Goal: Task Accomplishment & Management: Use online tool/utility

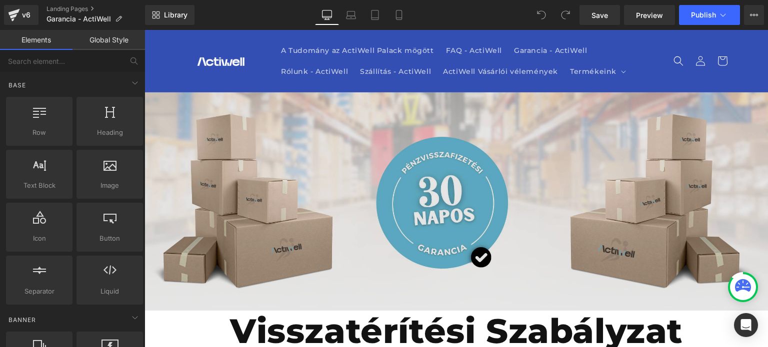
click at [515, 220] on img at bounding box center [455, 201] width 623 height 218
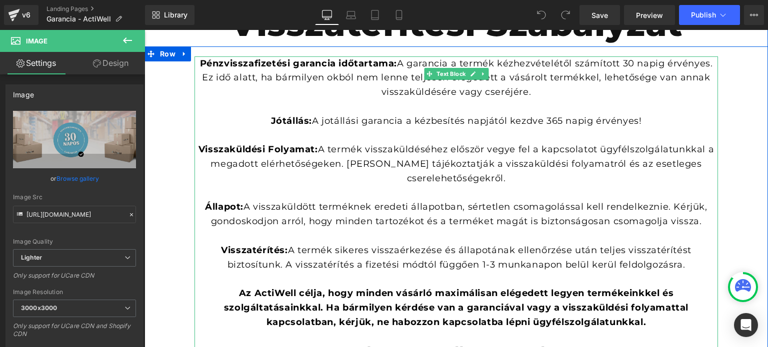
scroll to position [307, 0]
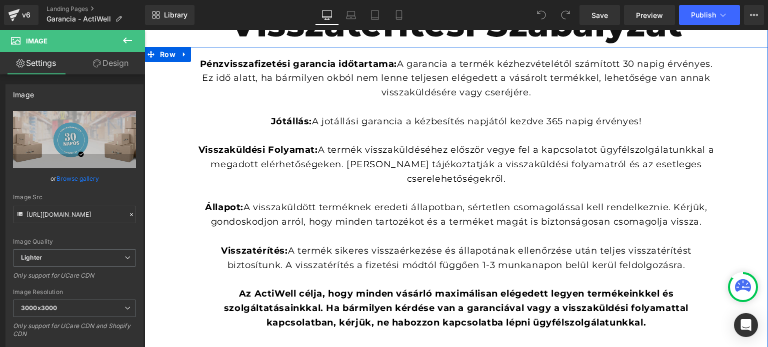
click at [624, 63] on div "Pénzvisszafizetési garancia időtartama: A garancia a termék kézhezvételétől szá…" at bounding box center [455, 208] width 523 height 302
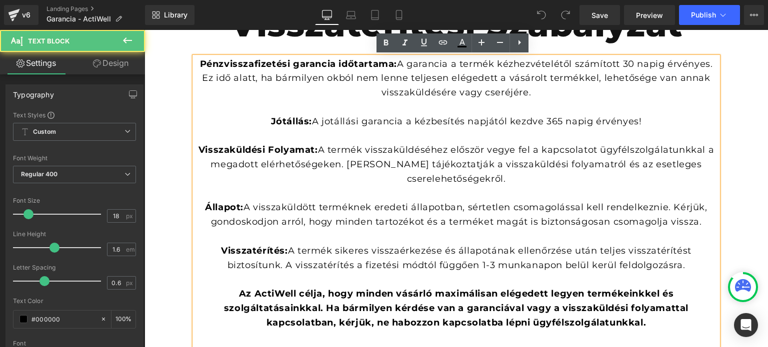
click at [624, 63] on div "Pénzvisszafizetési garancia időtartama: A garancia a termék kézhezvételétől szá…" at bounding box center [455, 208] width 523 height 302
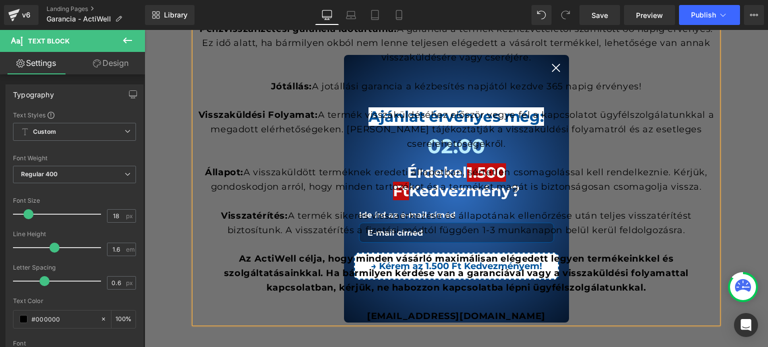
scroll to position [339, 0]
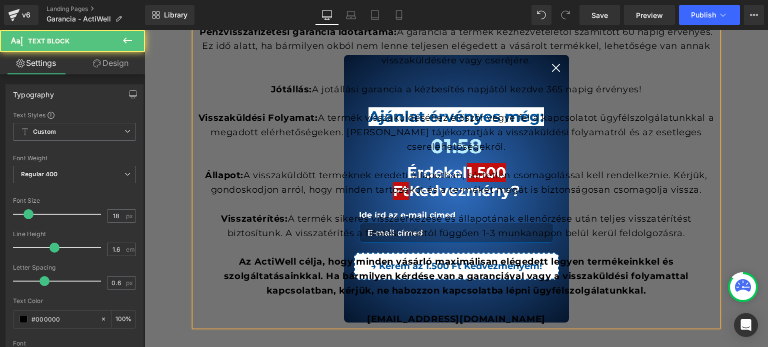
click at [546, 74] on div at bounding box center [455, 75] width 523 height 14
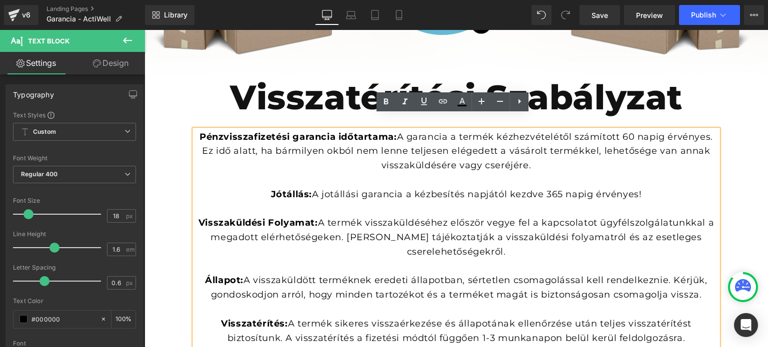
scroll to position [233, 0]
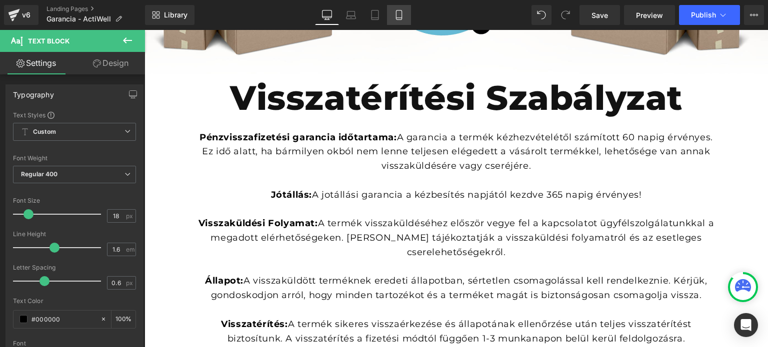
click at [392, 15] on link "Mobile" at bounding box center [399, 15] width 24 height 20
type input "100"
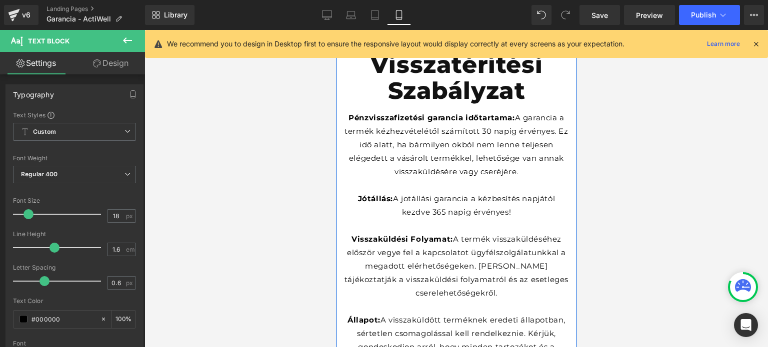
scroll to position [124, 0]
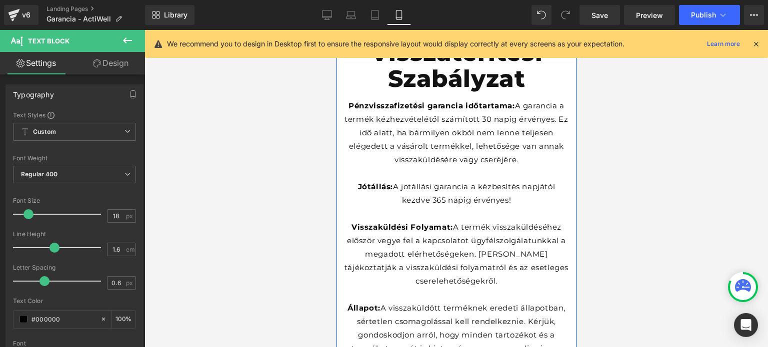
click at [480, 128] on p "Pénzvisszafizetési garancia időtartama: A garancia a termék kézhezvételétől szá…" at bounding box center [455, 132] width 225 height 67
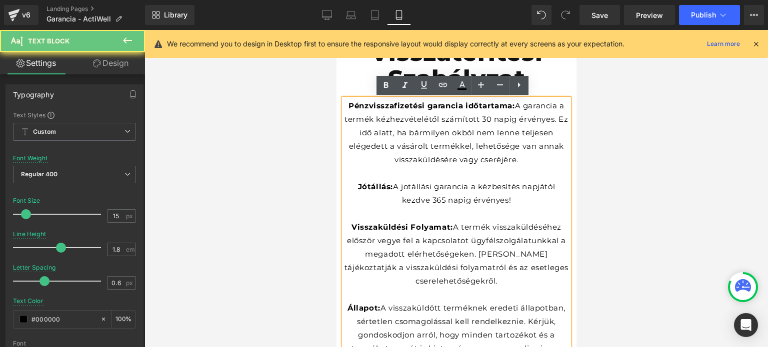
click at [486, 119] on p "Pénzvisszafizetési garancia időtartama: A garancia a termék kézhezvételétől szá…" at bounding box center [455, 132] width 225 height 67
click at [479, 119] on p "Pénzvisszafizetési garancia időtartama: A garancia a termék kézhezvételétől szá…" at bounding box center [455, 132] width 225 height 67
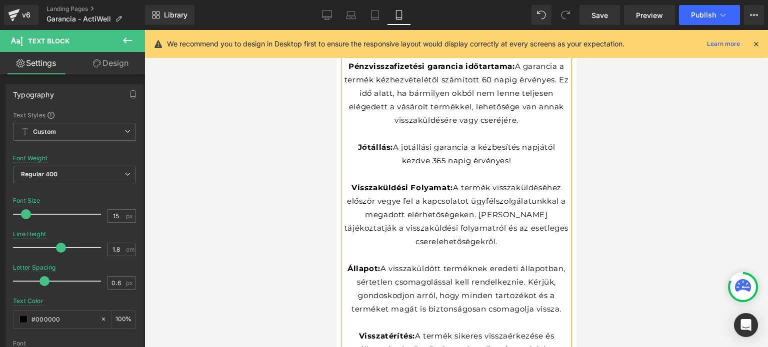
scroll to position [0, 0]
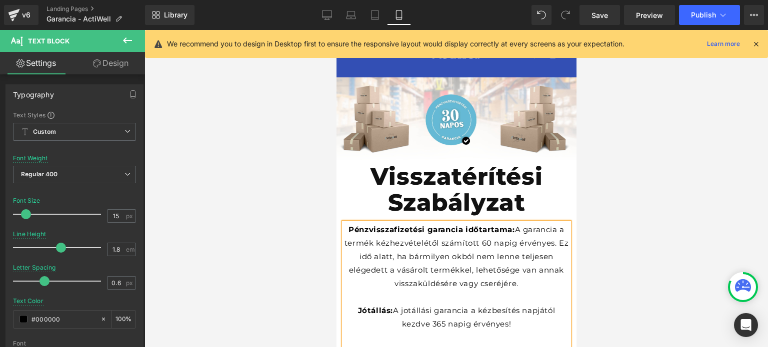
click at [384, 165] on h1 "Visszatérítési Szabályzat" at bounding box center [456, 189] width 240 height 51
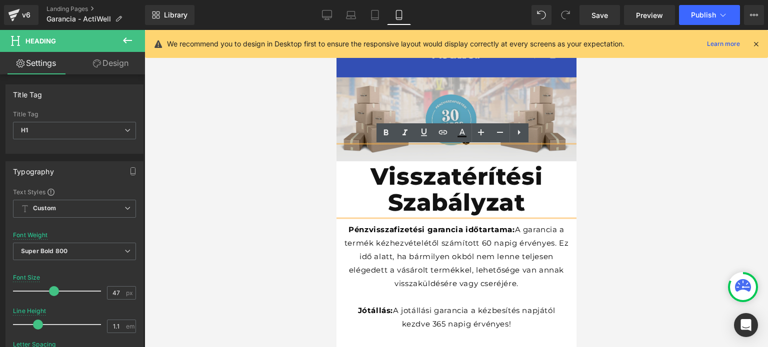
click at [406, 95] on img at bounding box center [456, 119] width 240 height 84
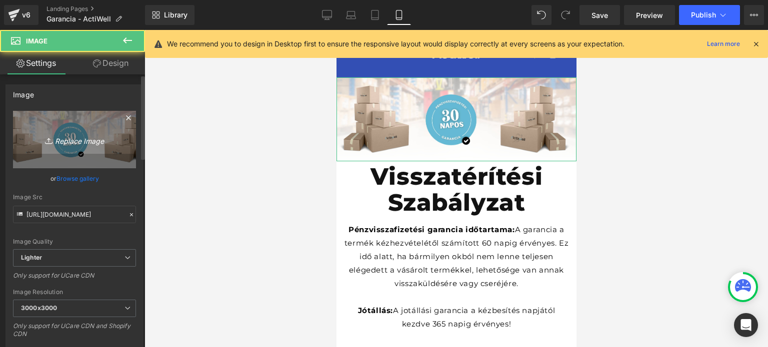
click at [42, 120] on link "Replace Image" at bounding box center [74, 139] width 123 height 57
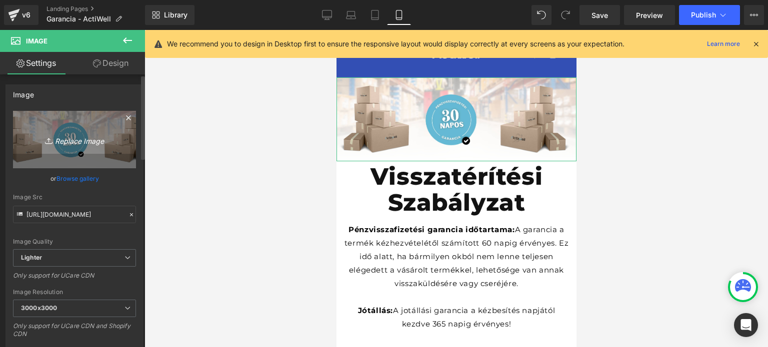
type input "C:\fakepath\Névtelen terv (68).png"
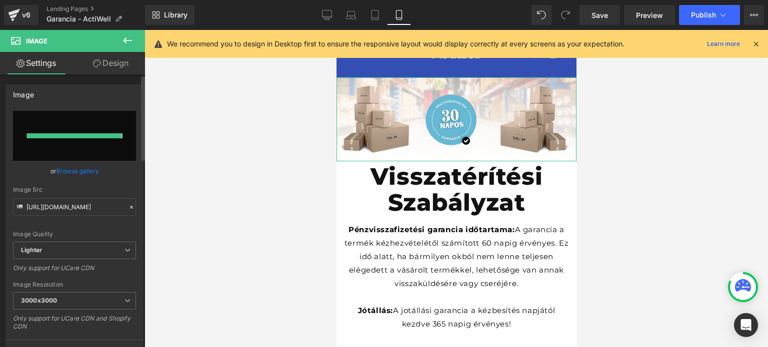
type input "https://ucarecdn.com/1e48accc-65bf-4bb2-bb9f-acb910ccf938/-/format/auto/-/previ…"
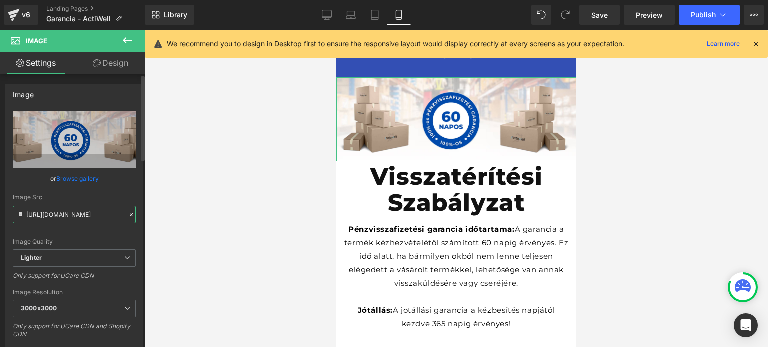
click at [75, 209] on input "https://ucarecdn.com/1e48accc-65bf-4bb2-bb9f-acb910ccf938/-/format/auto/-/previ…" at bounding box center [74, 214] width 123 height 17
click at [327, 9] on link "Desktop" at bounding box center [327, 15] width 24 height 20
type input "auto"
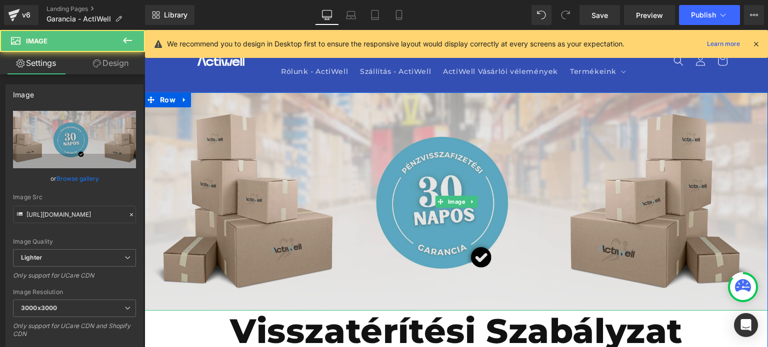
click at [314, 191] on img at bounding box center [455, 201] width 623 height 218
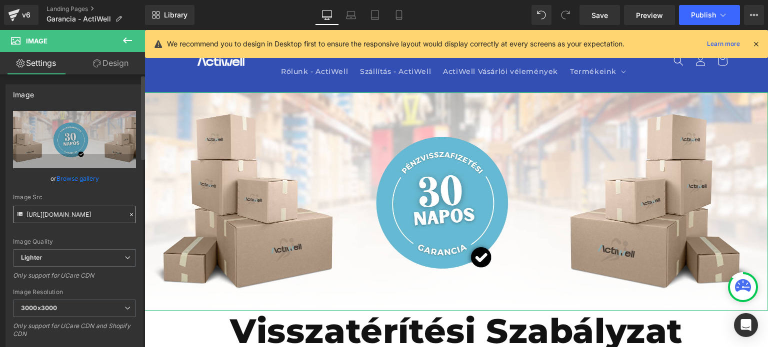
click at [96, 209] on input "https://ucarecdn.com/5603bf6a-5335-4ac0-99d8-e7d2ae416cec/-/format/auto/-/previ…" at bounding box center [74, 214] width 123 height 17
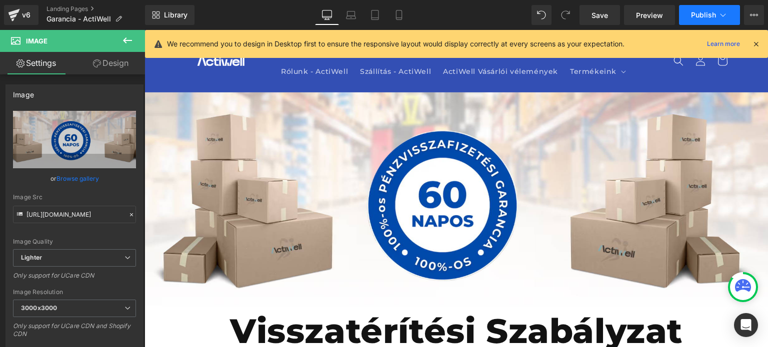
type input "https://ucarecdn.com/1e48accc-65bf-4bb2-bb9f-acb910ccf938/-/format/auto/-/previ…"
click at [716, 23] on button "Publish" at bounding box center [709, 15] width 61 height 20
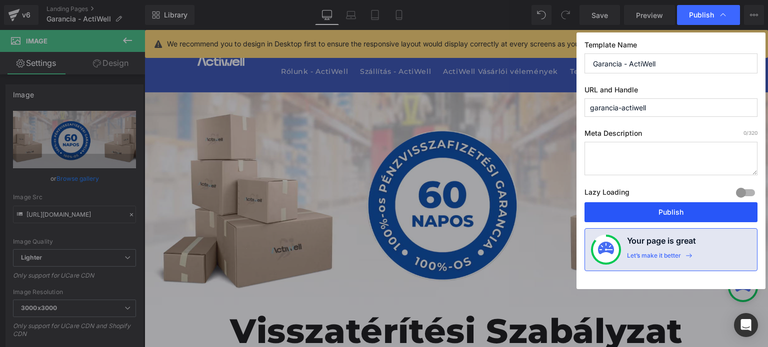
click at [627, 209] on button "Publish" at bounding box center [670, 212] width 173 height 20
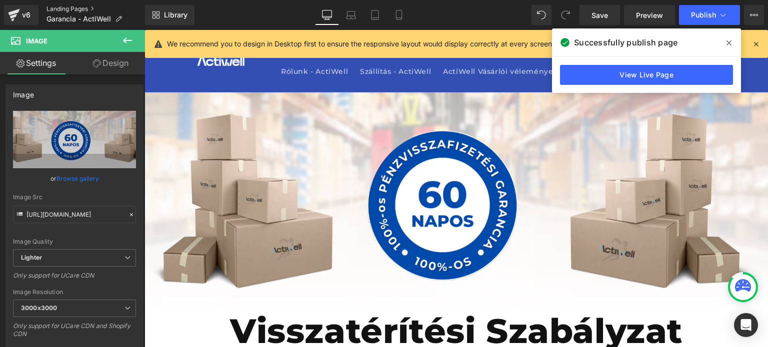
click at [82, 6] on link "Landing Pages" at bounding box center [95, 9] width 98 height 8
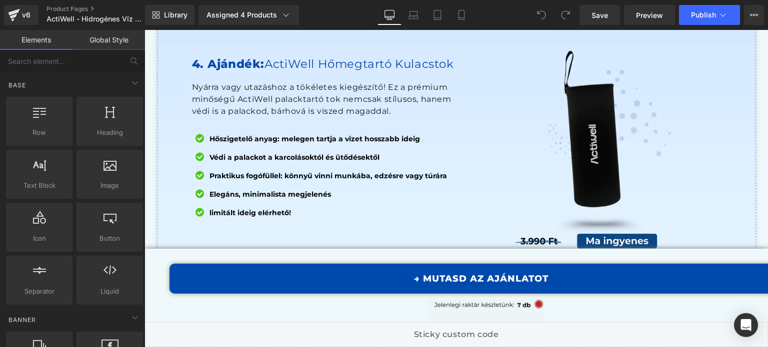
scroll to position [8190, 0]
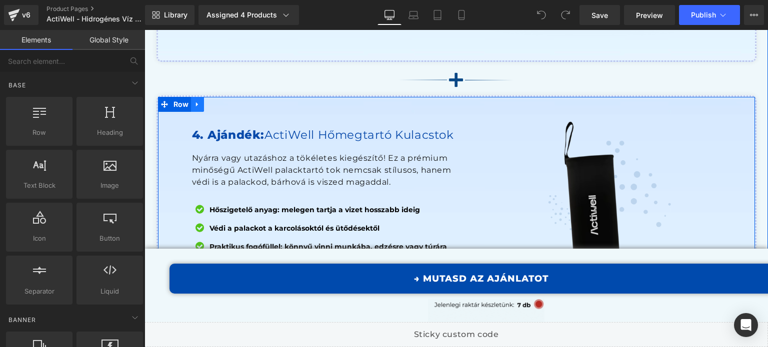
click at [194, 101] on icon at bounding box center [197, 104] width 7 height 7
click at [221, 101] on icon at bounding box center [223, 104] width 7 height 7
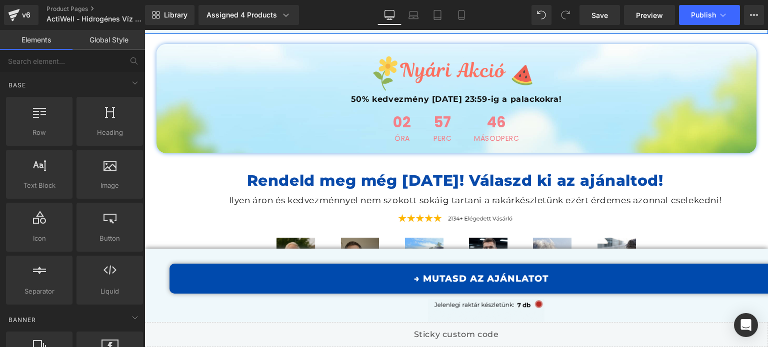
scroll to position [8110, 0]
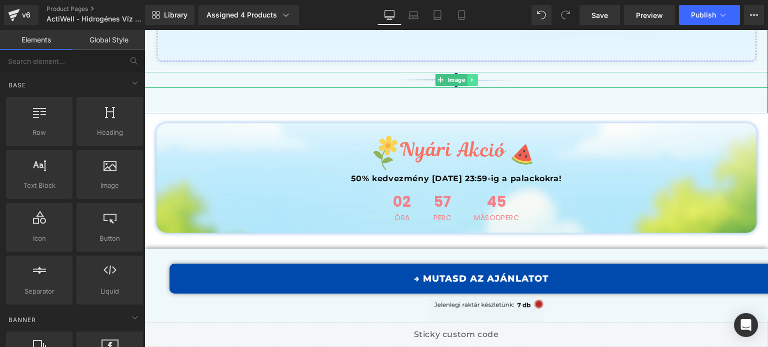
click at [469, 77] on icon at bounding box center [471, 80] width 5 height 6
click at [477, 74] on link at bounding box center [477, 80] width 10 height 12
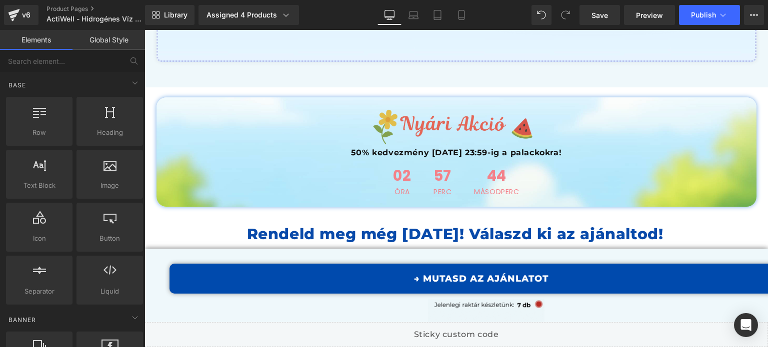
click at [449, 118] on span "Image" at bounding box center [455, 124] width 21 height 12
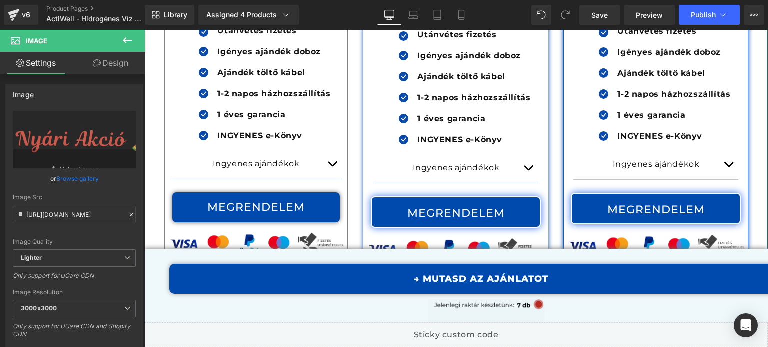
scroll to position [8818, 0]
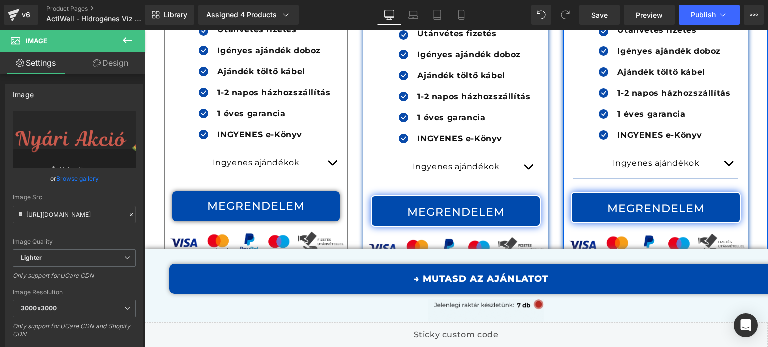
click at [718, 153] on button "button" at bounding box center [728, 163] width 20 height 29
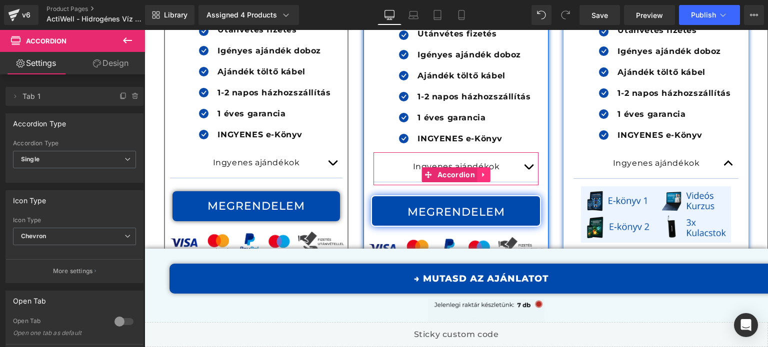
click at [480, 171] on icon at bounding box center [483, 174] width 7 height 7
click at [475, 171] on icon at bounding box center [477, 174] width 7 height 7
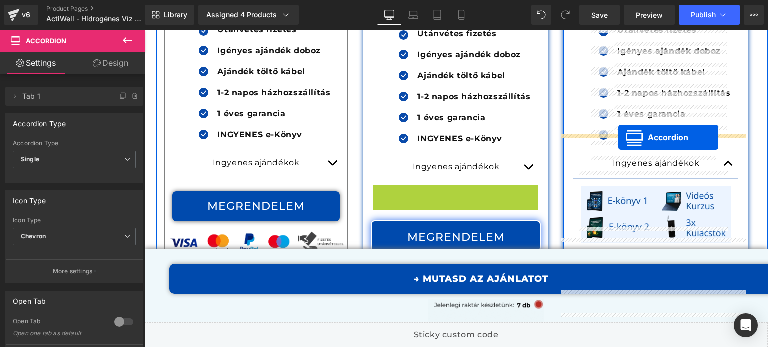
drag, startPoint x: 438, startPoint y: 188, endPoint x: 618, endPoint y: 137, distance: 187.4
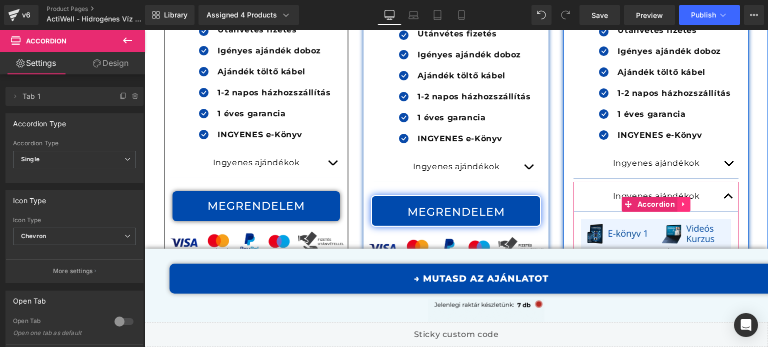
click at [682, 202] on icon at bounding box center [683, 204] width 2 height 4
click at [687, 201] on icon at bounding box center [690, 204] width 7 height 7
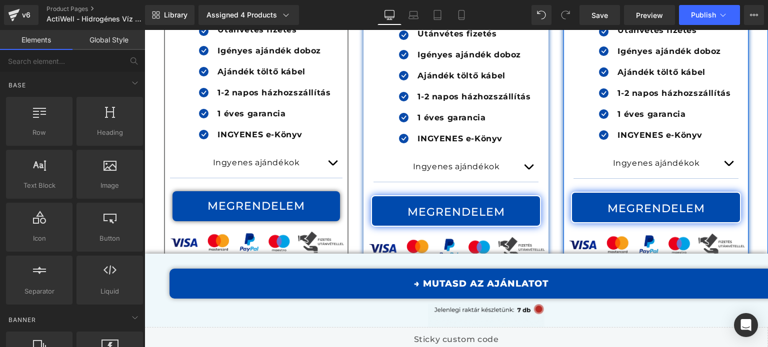
click at [727, 151] on button "button" at bounding box center [728, 163] width 20 height 29
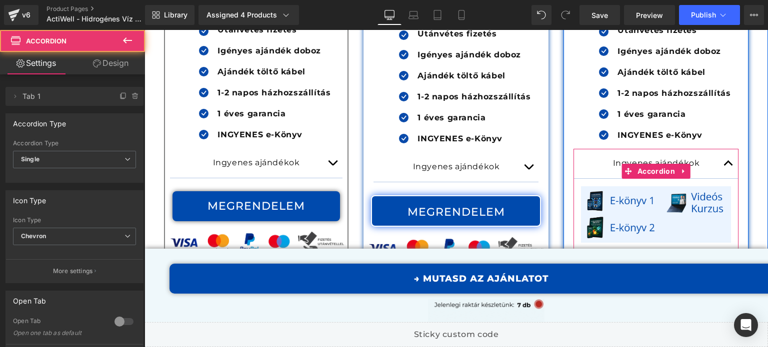
click at [727, 151] on button "button" at bounding box center [728, 163] width 20 height 29
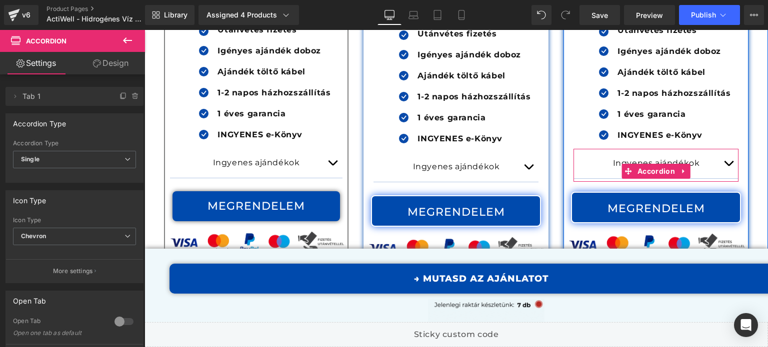
click at [728, 166] on span "button" at bounding box center [728, 166] width 0 height 0
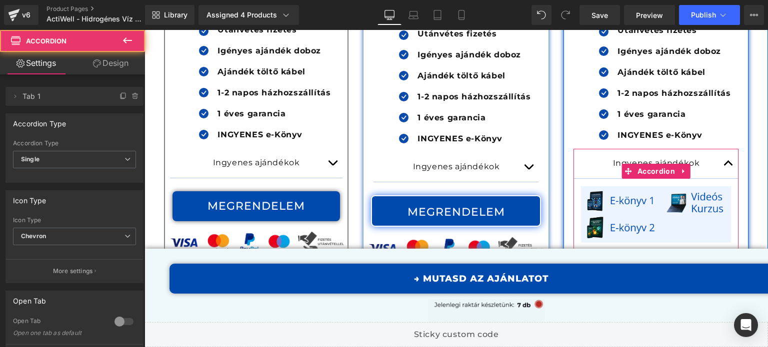
click at [724, 150] on button "button" at bounding box center [728, 163] width 20 height 29
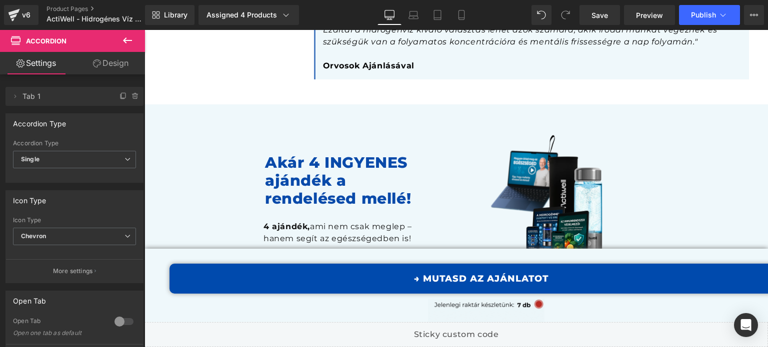
scroll to position [6879, 0]
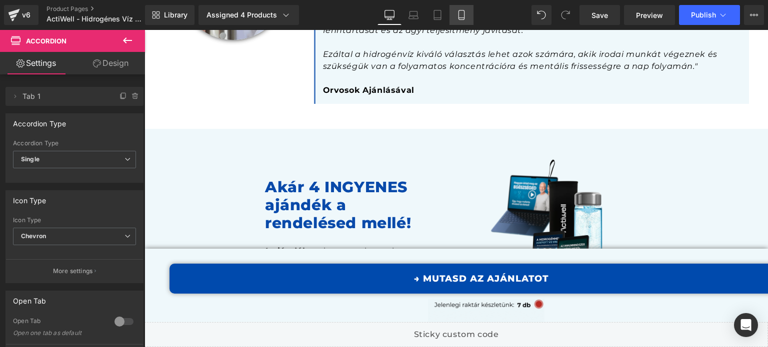
click at [458, 12] on icon at bounding box center [461, 15] width 10 height 10
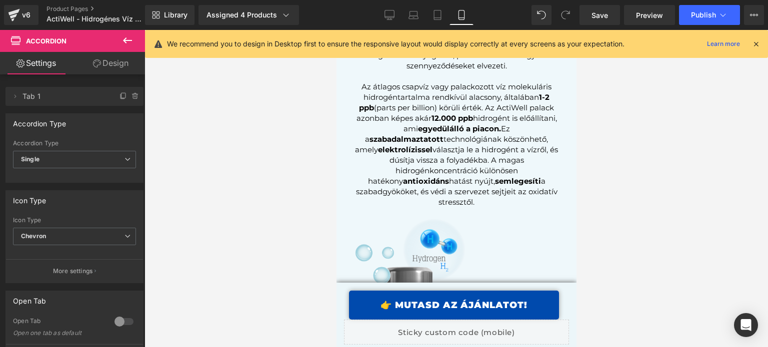
scroll to position [0, 0]
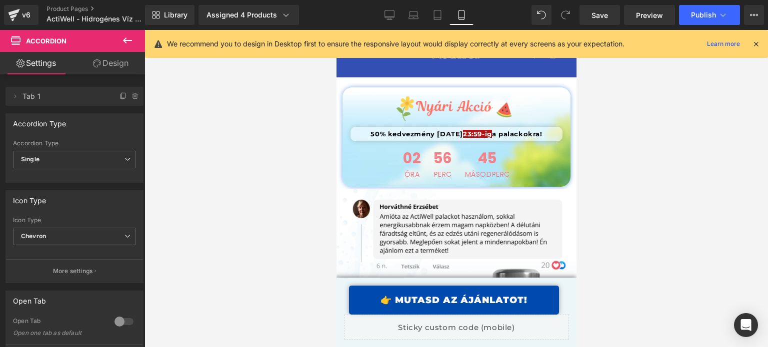
click at [755, 43] on icon at bounding box center [755, 43] width 9 height 9
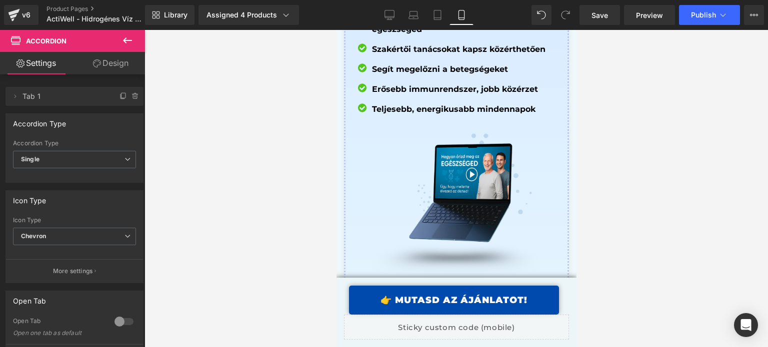
scroll to position [10691, 0]
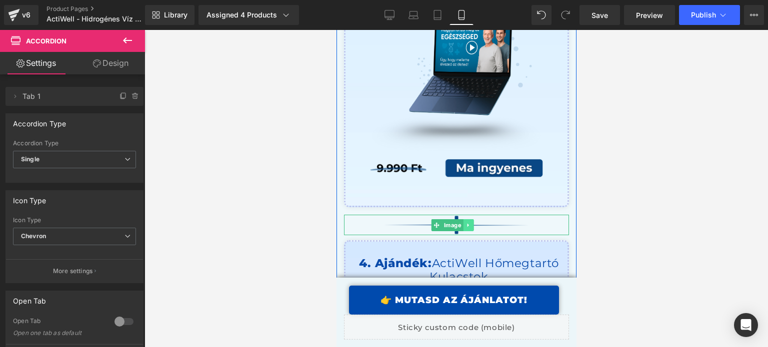
click at [464, 219] on link at bounding box center [468, 225] width 10 height 12
click at [472, 222] on icon at bounding box center [472, 224] width 5 height 5
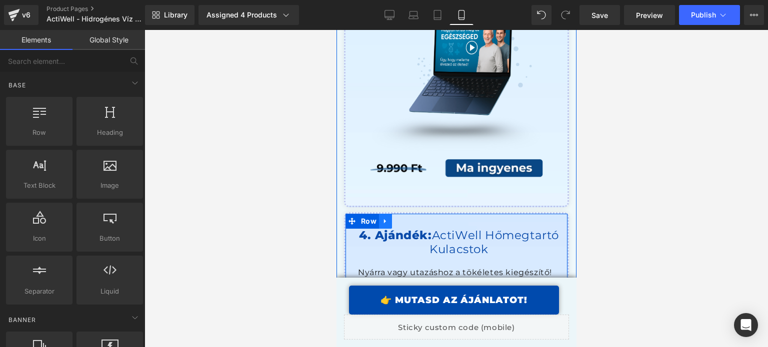
click at [381, 218] on icon at bounding box center [384, 221] width 7 height 7
click at [405, 214] on link at bounding box center [410, 221] width 13 height 15
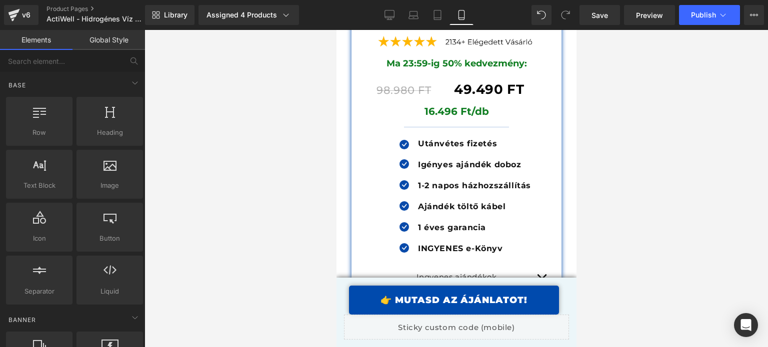
scroll to position [12769, 0]
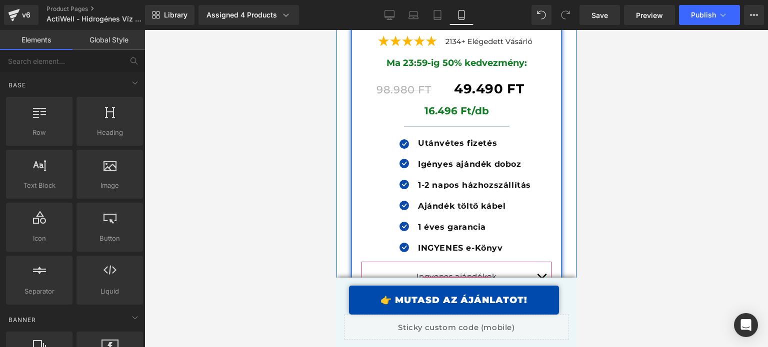
click at [541, 279] on span "button" at bounding box center [541, 279] width 0 height 0
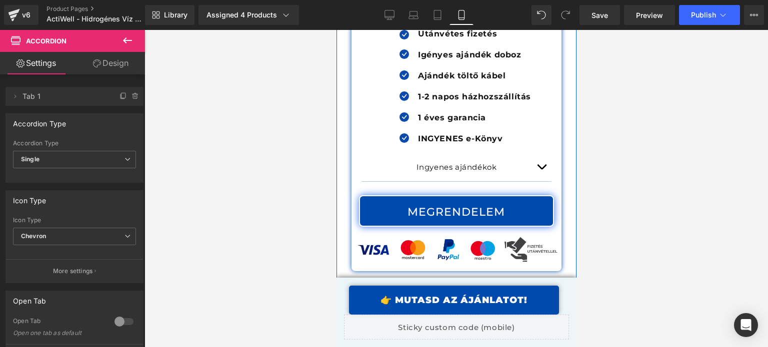
scroll to position [12245, 0]
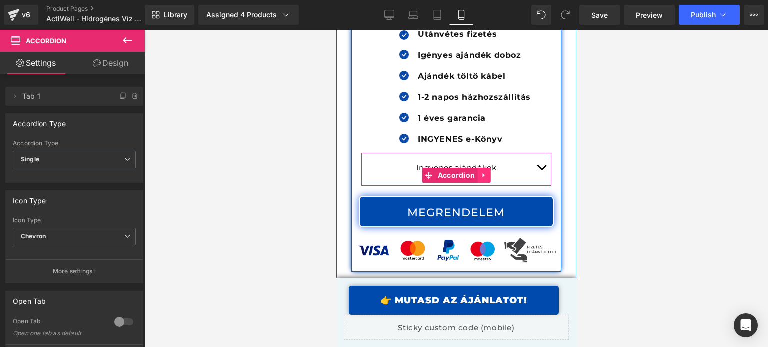
click at [482, 171] on icon at bounding box center [483, 174] width 7 height 7
click at [473, 172] on icon at bounding box center [476, 175] width 7 height 7
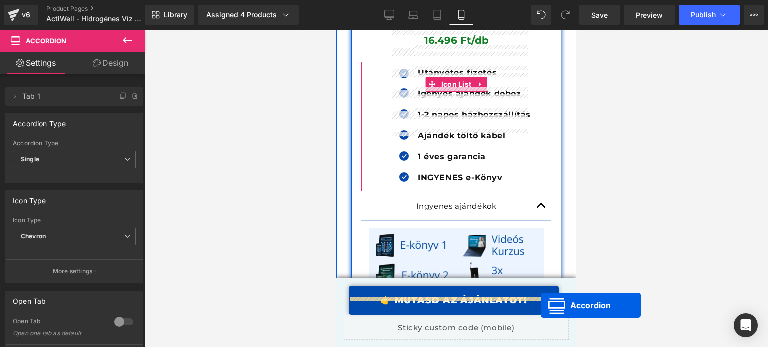
scroll to position [12874, 0]
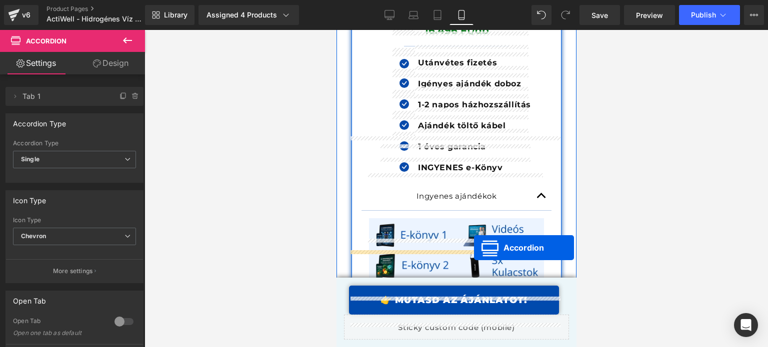
drag, startPoint x: 436, startPoint y: 159, endPoint x: 473, endPoint y: 248, distance: 96.5
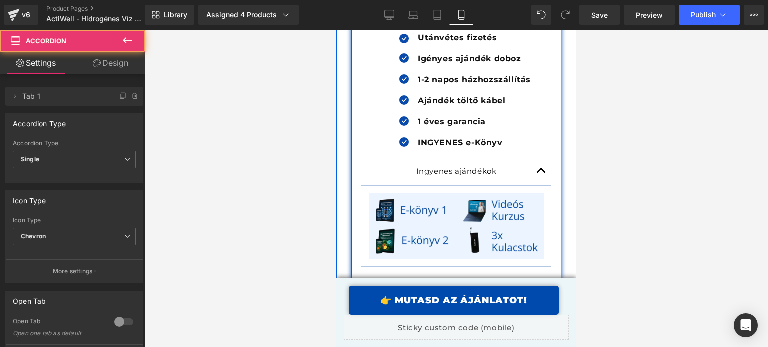
scroll to position [12850, 0]
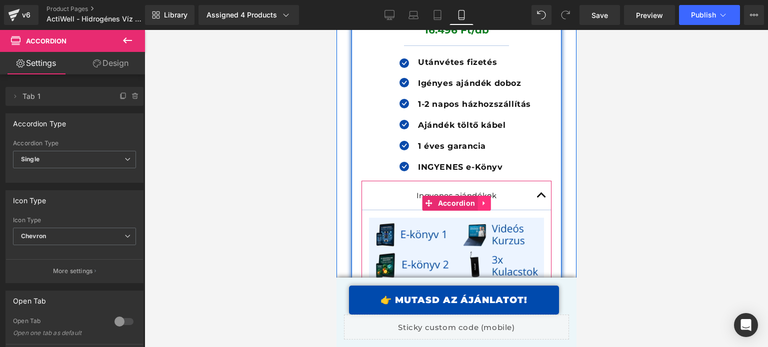
click at [482, 200] on icon at bounding box center [483, 203] width 7 height 7
click at [486, 200] on icon at bounding box center [489, 203] width 7 height 7
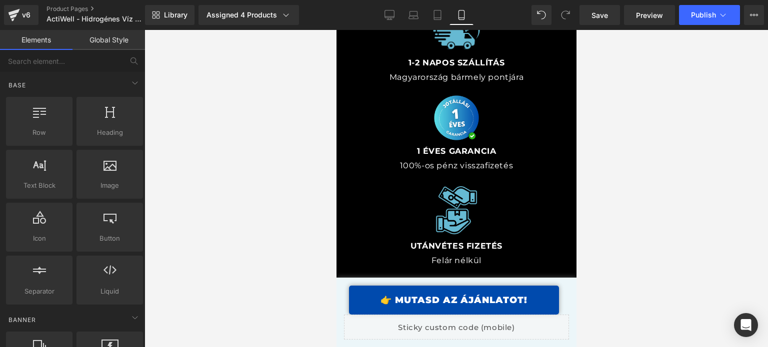
scroll to position [15767, 0]
click at [709, 17] on span "Publish" at bounding box center [703, 15] width 25 height 8
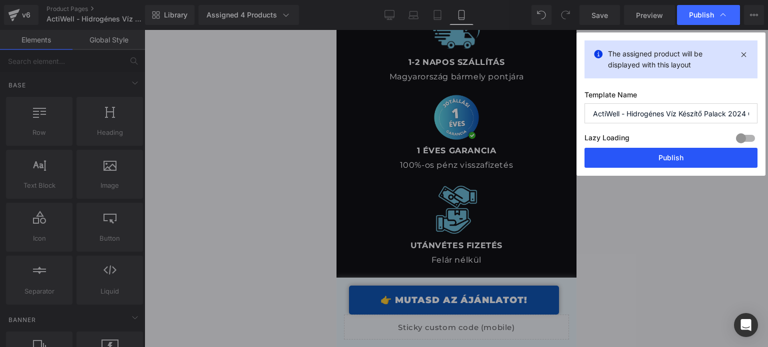
click at [639, 165] on button "Publish" at bounding box center [670, 158] width 173 height 20
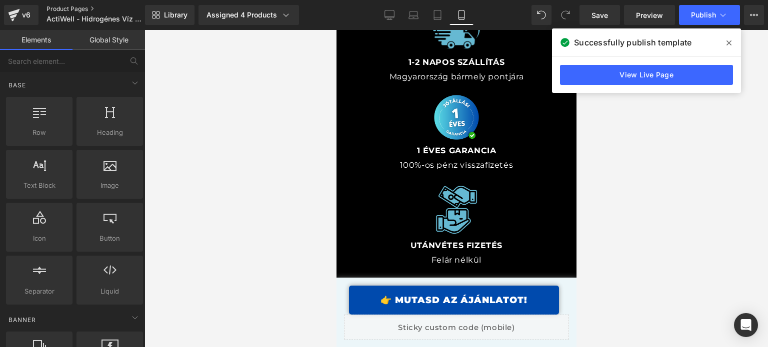
click at [73, 11] on link "Product Pages" at bounding box center [103, 9] width 115 height 8
